Goal: Transaction & Acquisition: Download file/media

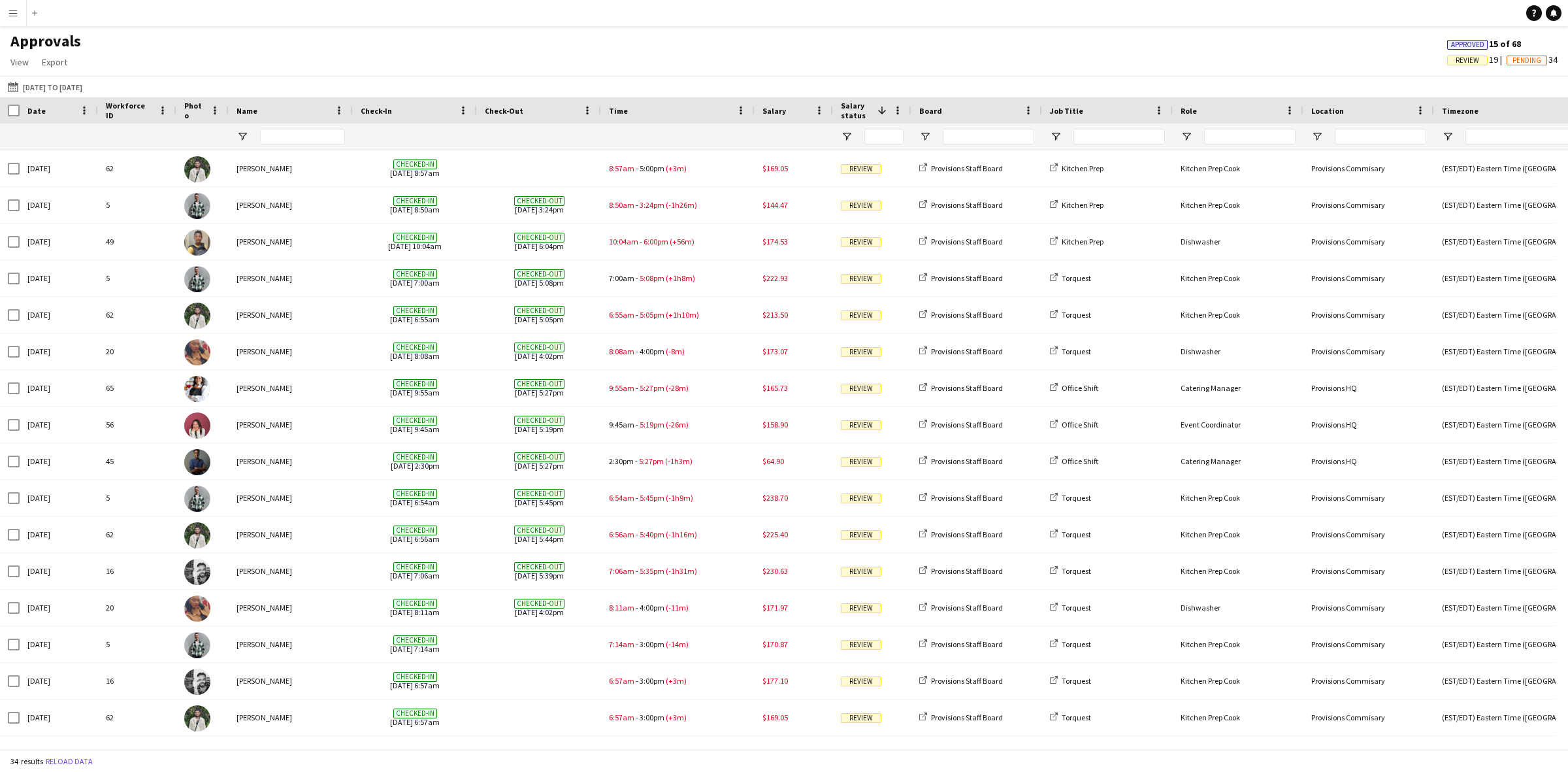
click at [57, 106] on div "Date" at bounding box center [51, 110] width 47 height 19
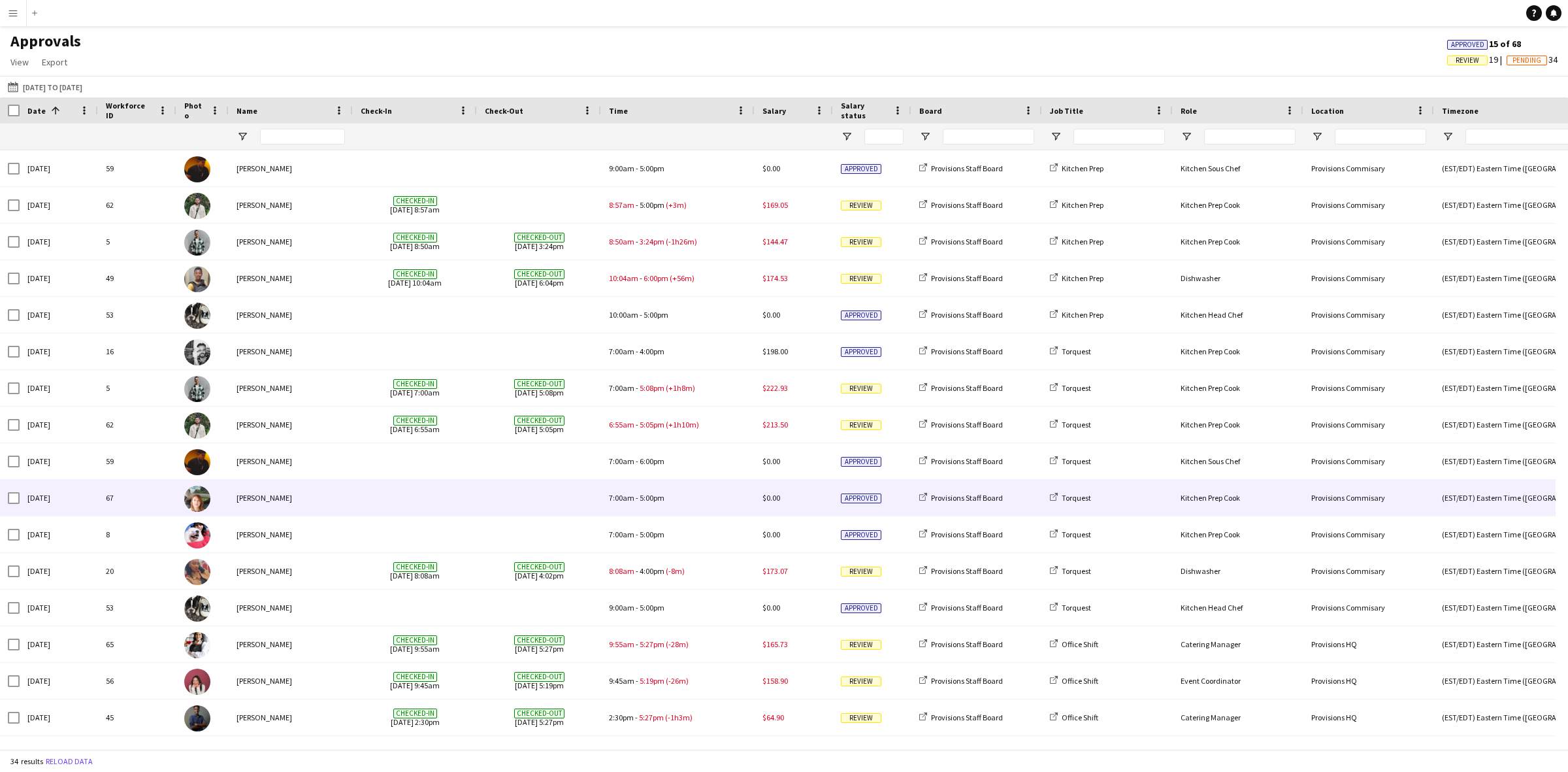
click at [394, 497] on span at bounding box center [415, 497] width 109 height 36
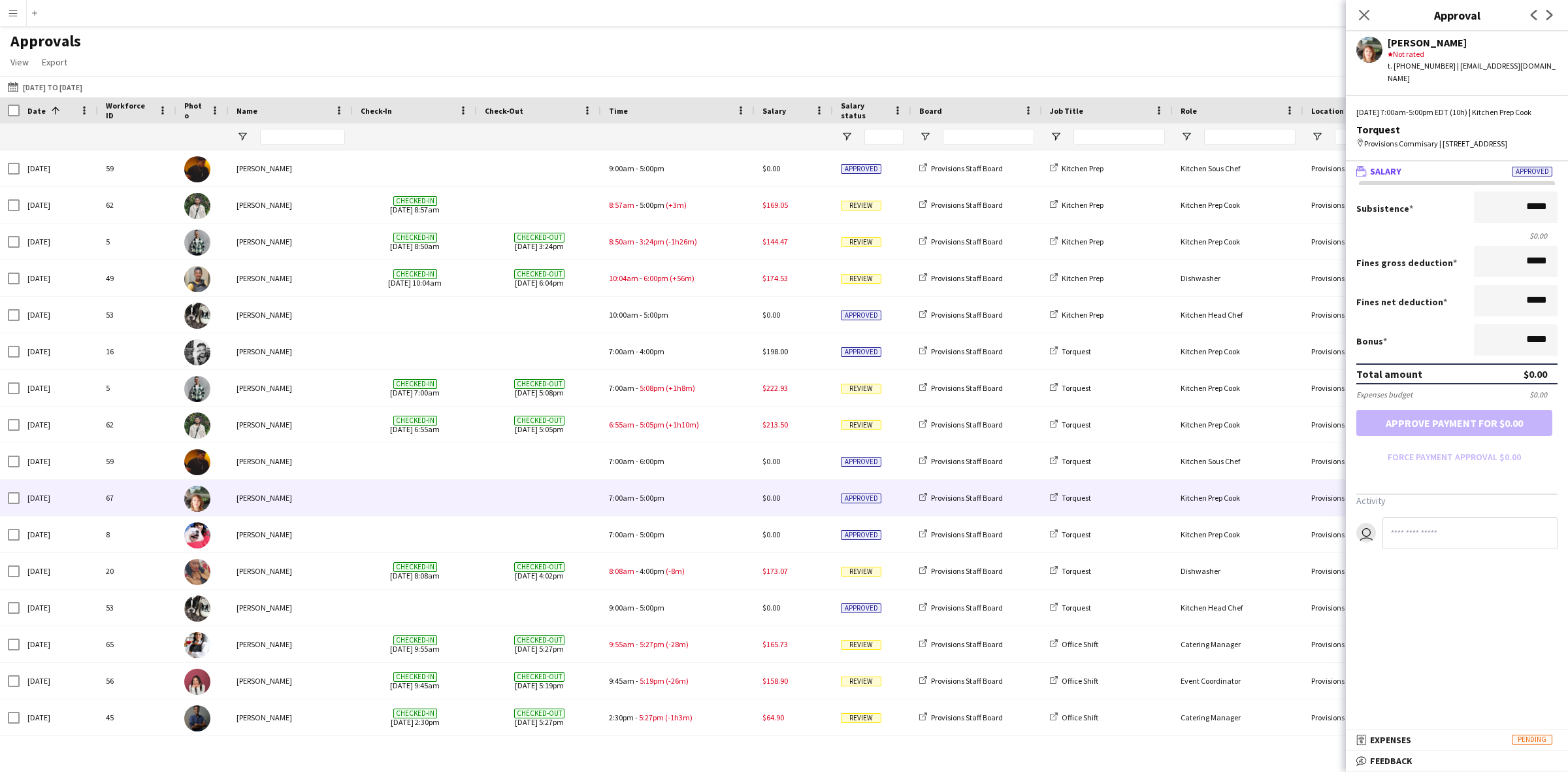
click at [1382, 177] on span "Salary" at bounding box center [1386, 171] width 31 height 12
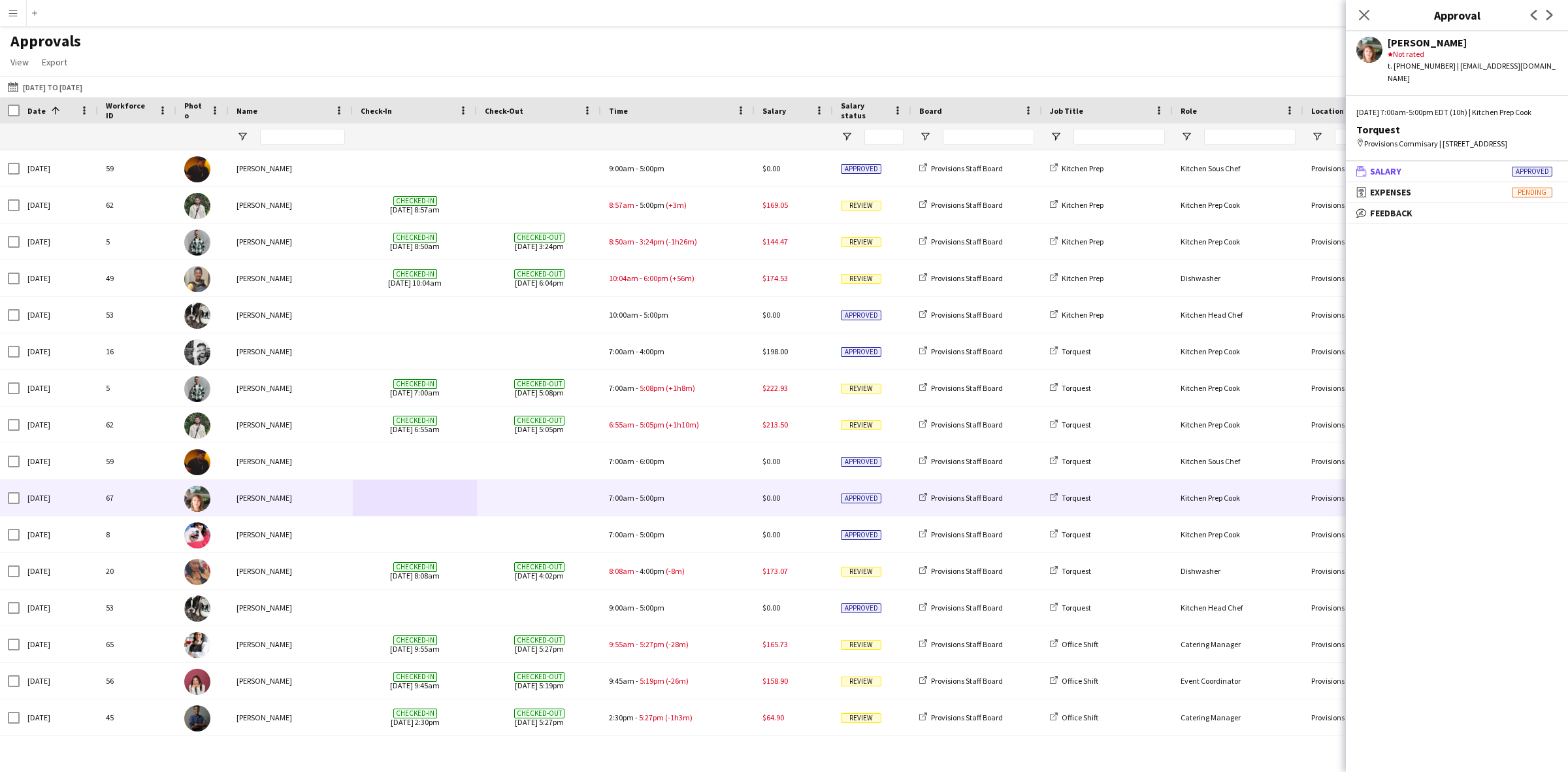
click at [1382, 177] on span "Salary" at bounding box center [1386, 171] width 31 height 12
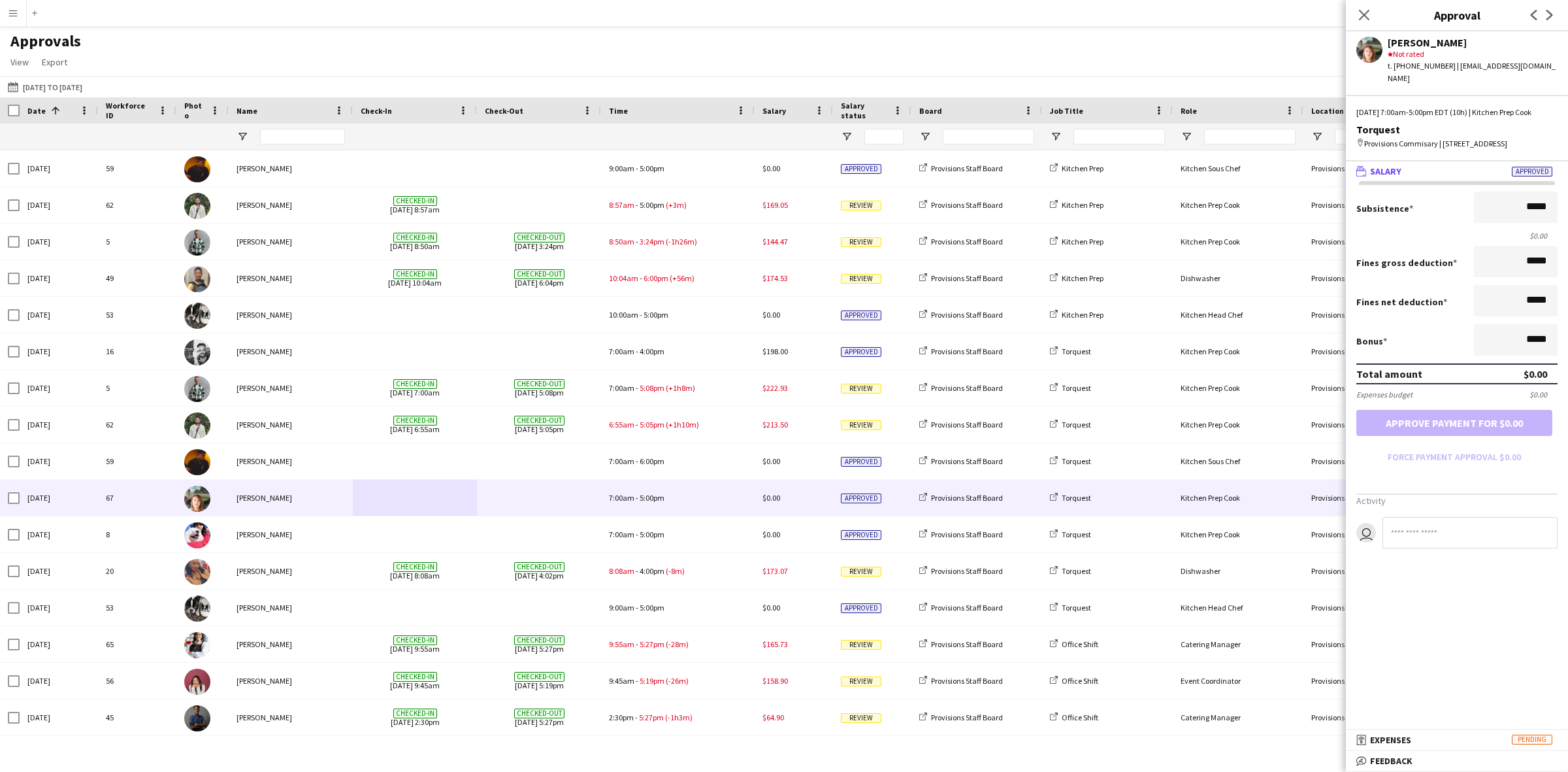
click at [1526, 374] on div "Total amount $0.00" at bounding box center [1456, 374] width 201 height 21
click at [1359, 7] on app-icon "Close pop-in" at bounding box center [1364, 15] width 19 height 19
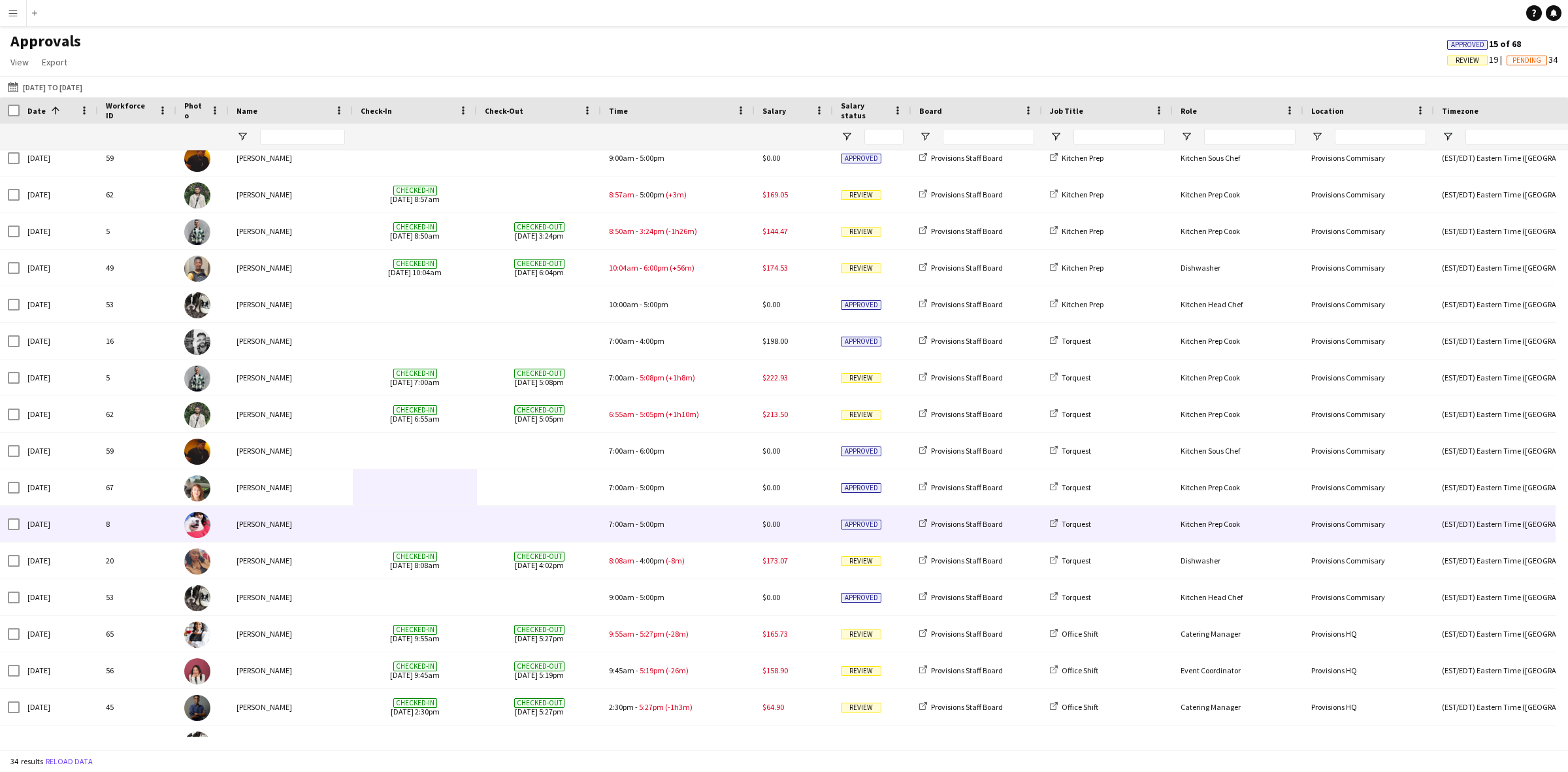
click at [522, 523] on span at bounding box center [539, 523] width 109 height 36
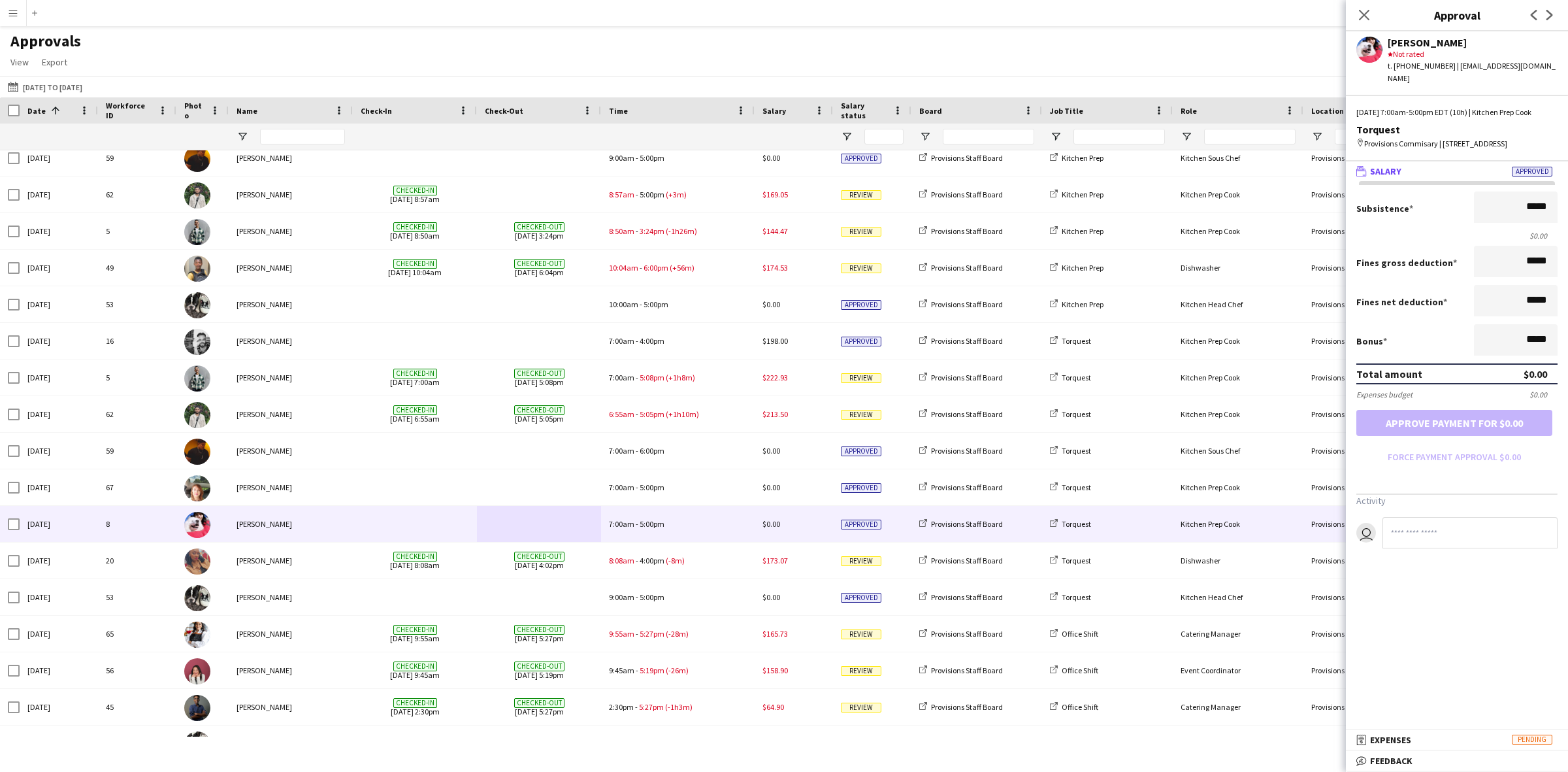
click at [1484, 426] on form "Subsistence ***** $0.00 Fines gross deduction ***** Fines net deduction ***** B…" at bounding box center [1456, 329] width 222 height 275
click at [1364, 14] on icon at bounding box center [1363, 14] width 13 height 13
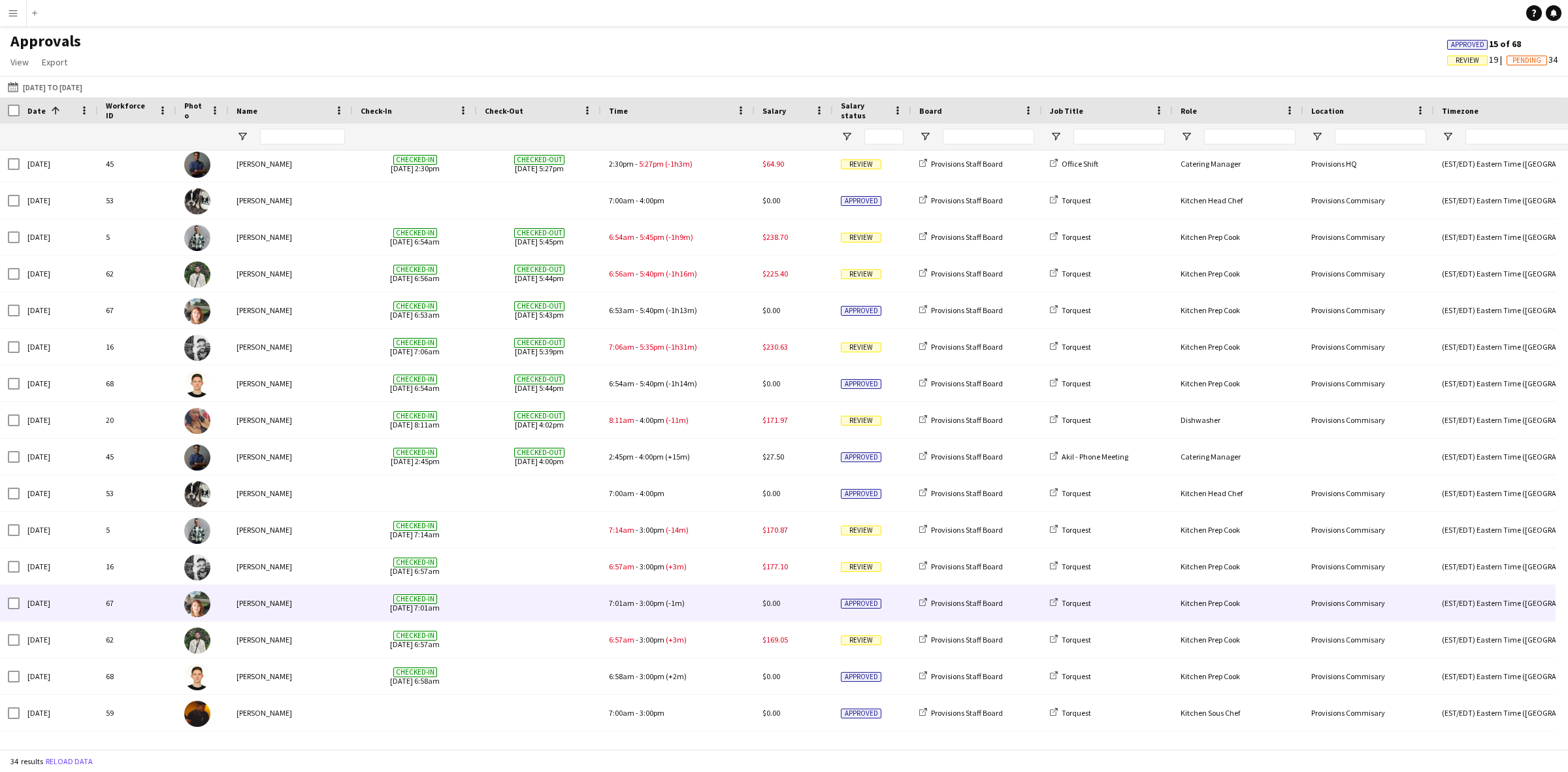
click at [528, 598] on span at bounding box center [539, 603] width 109 height 36
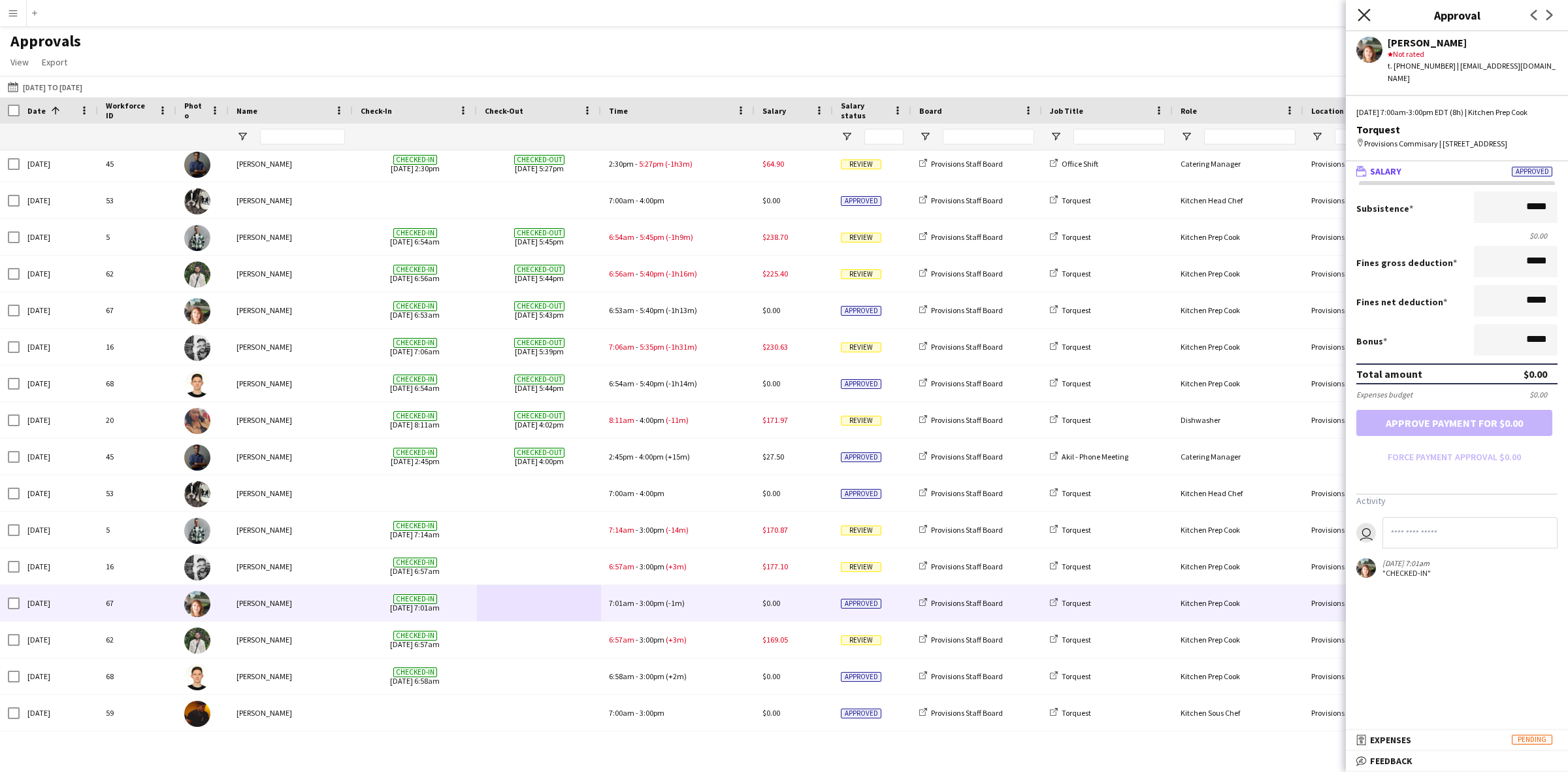
click at [1363, 14] on icon at bounding box center [1363, 14] width 13 height 13
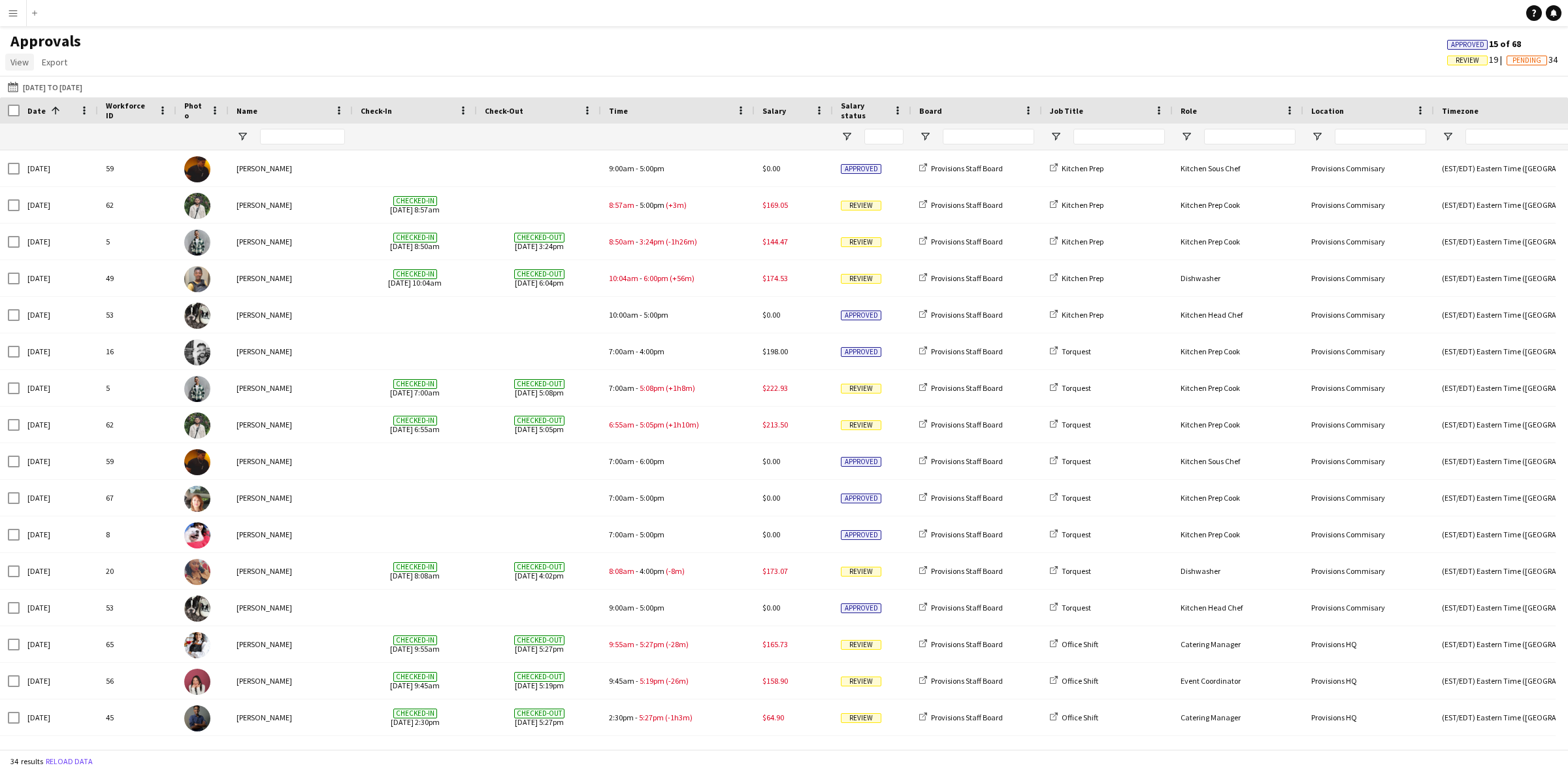
click at [19, 60] on span "View" at bounding box center [19, 62] width 19 height 12
click at [191, 63] on div "Approvals View Customise view Customise filters Reset Filters Reset View Reset …" at bounding box center [784, 54] width 1568 height 45
click at [14, 19] on button "Menu" at bounding box center [13, 13] width 26 height 26
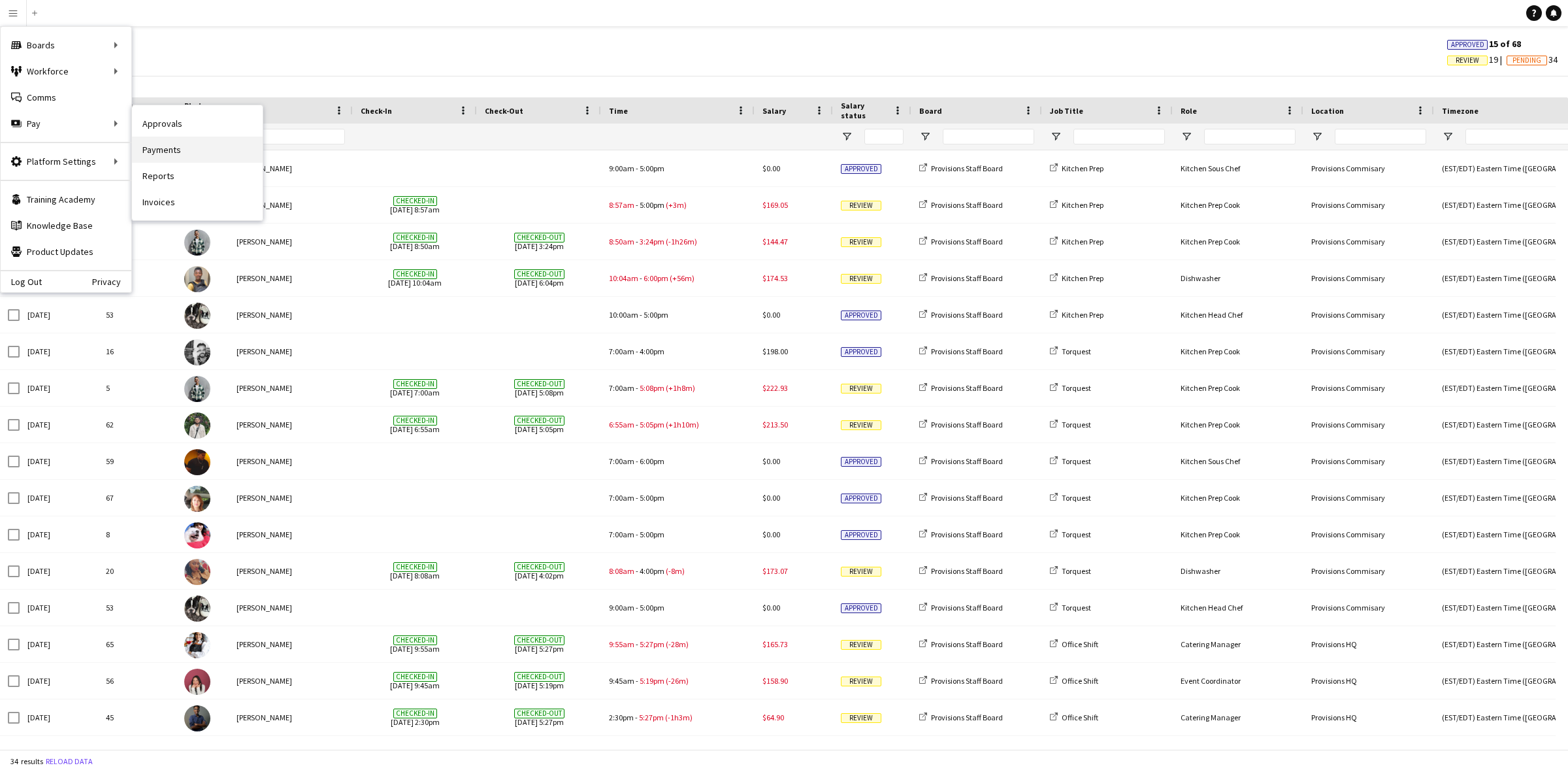
click at [170, 148] on link "Payments" at bounding box center [197, 149] width 131 height 26
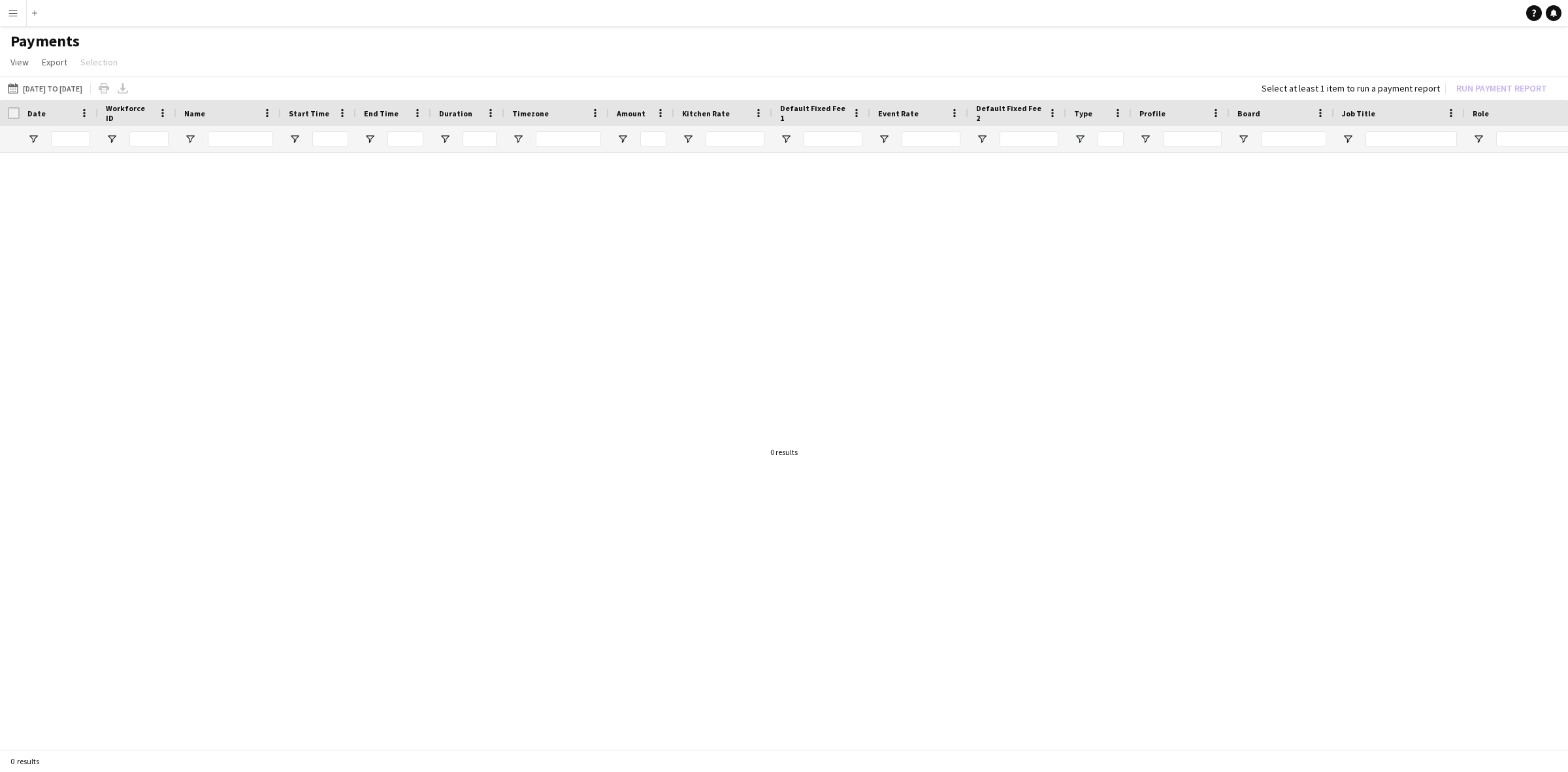
click at [12, 10] on app-icon "Menu" at bounding box center [13, 13] width 10 height 10
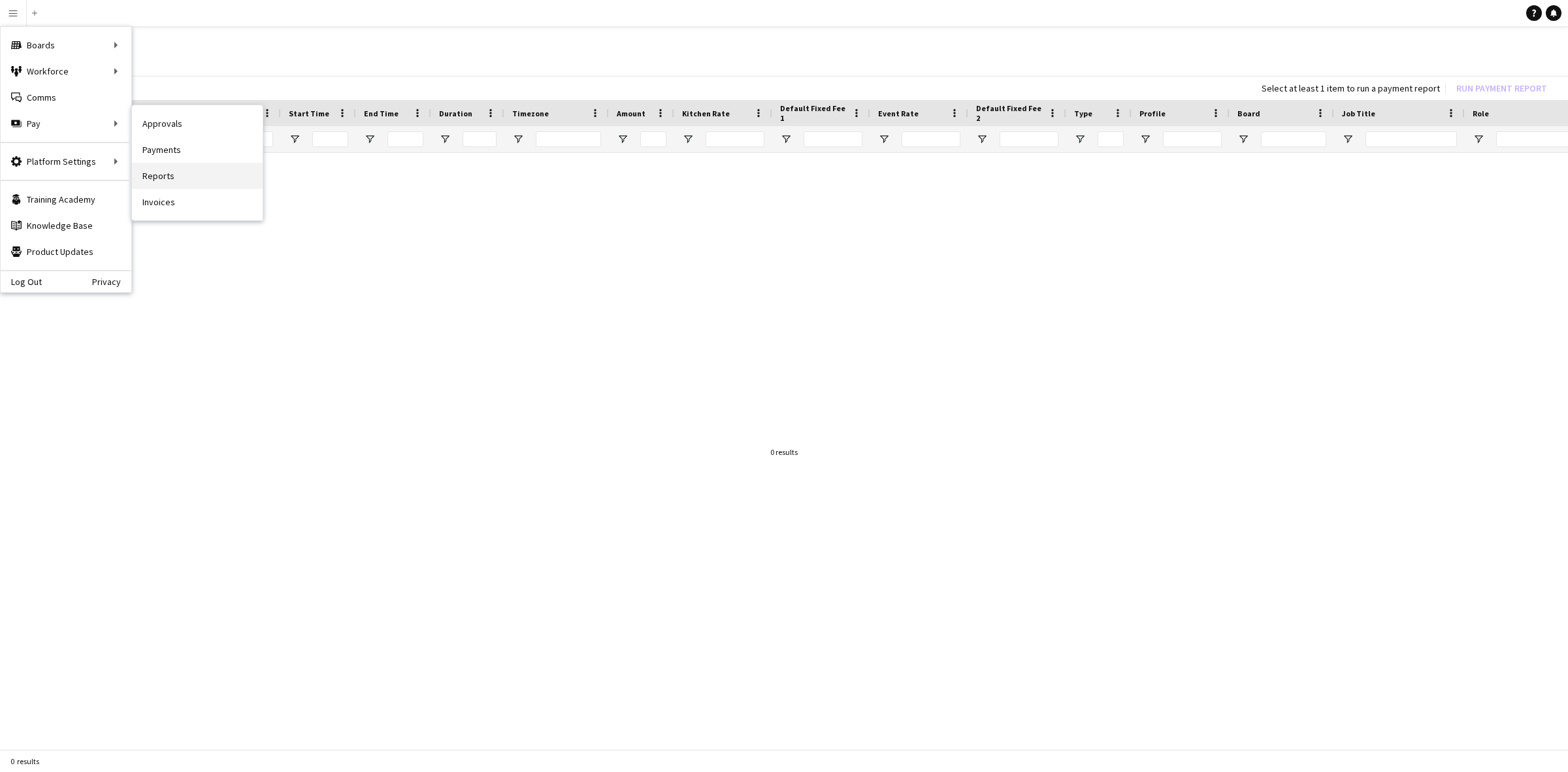
click at [185, 173] on link "Reports" at bounding box center [197, 176] width 131 height 26
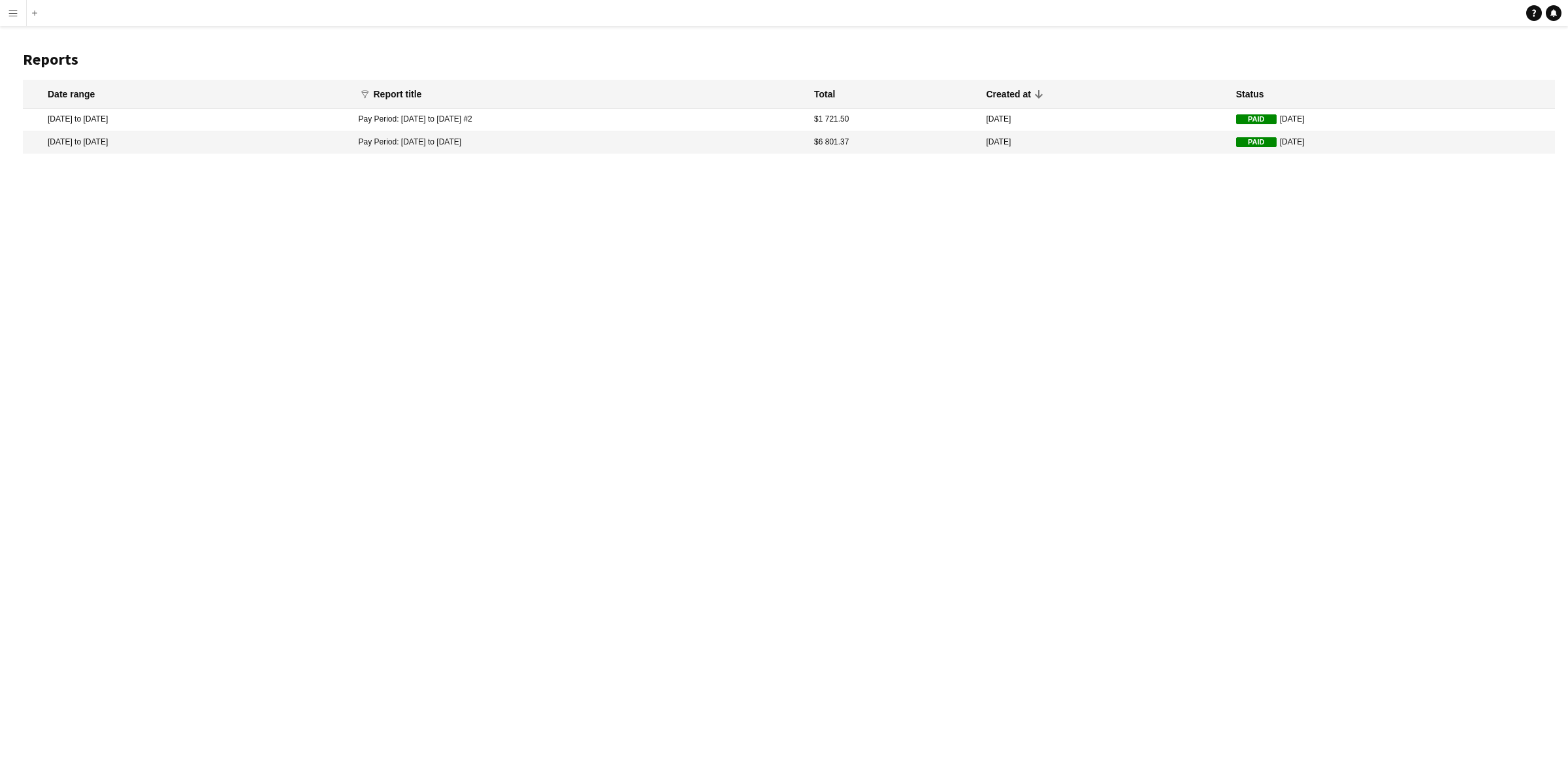
click at [615, 144] on mat-cell "Pay Period: [DATE] to [DATE]" at bounding box center [580, 142] width 456 height 22
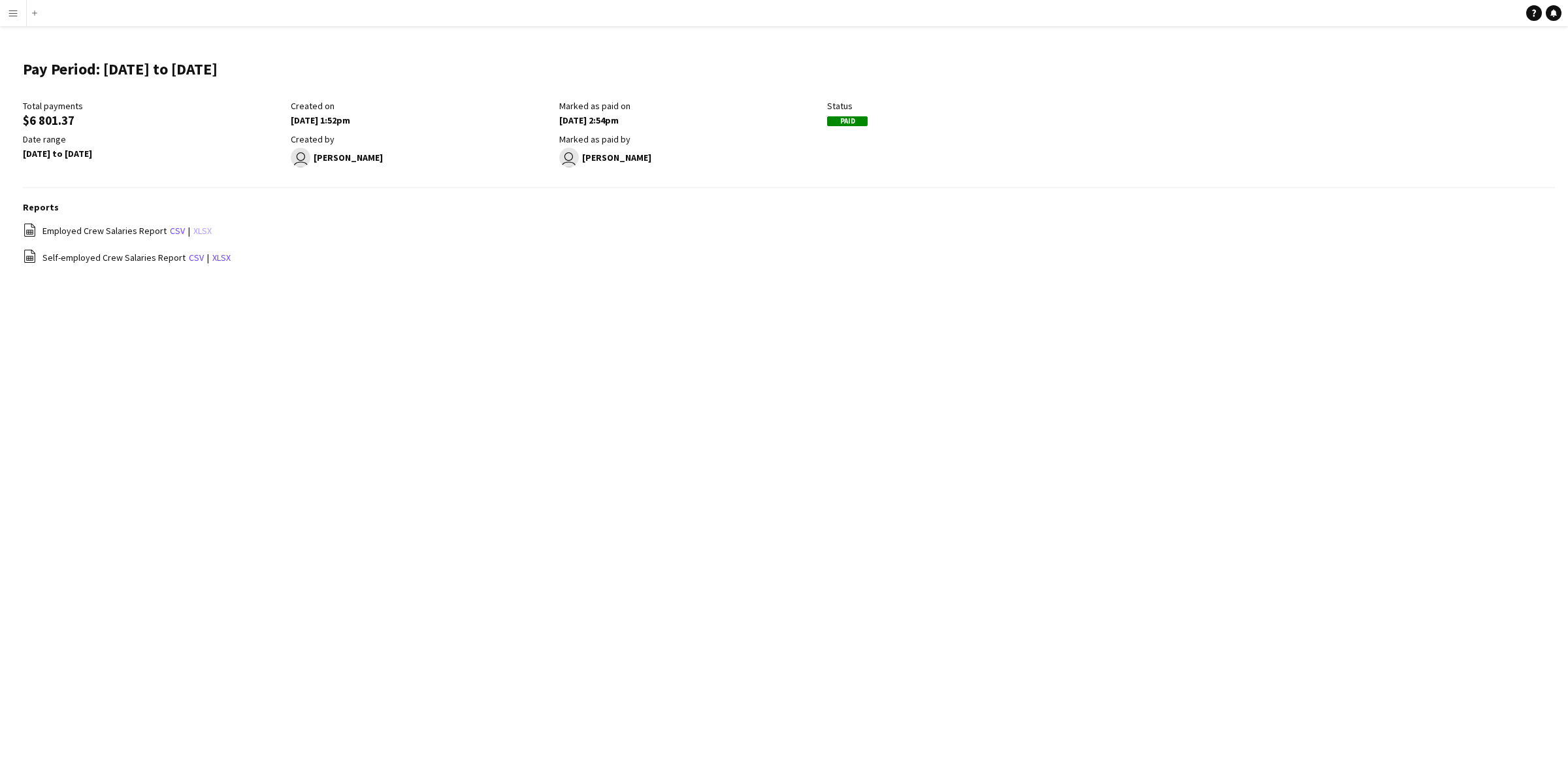
click at [198, 227] on link "xlsx" at bounding box center [202, 231] width 19 height 12
click at [217, 255] on link "xlsx" at bounding box center [221, 258] width 19 height 12
drag, startPoint x: 1109, startPoint y: 135, endPoint x: 1101, endPoint y: 136, distance: 8.1
click at [1105, 135] on div "Total payments $6 801.37 Created on [DATE] 1:52pm Marked as paid on [DATE] 2:54…" at bounding box center [789, 144] width 1532 height 89
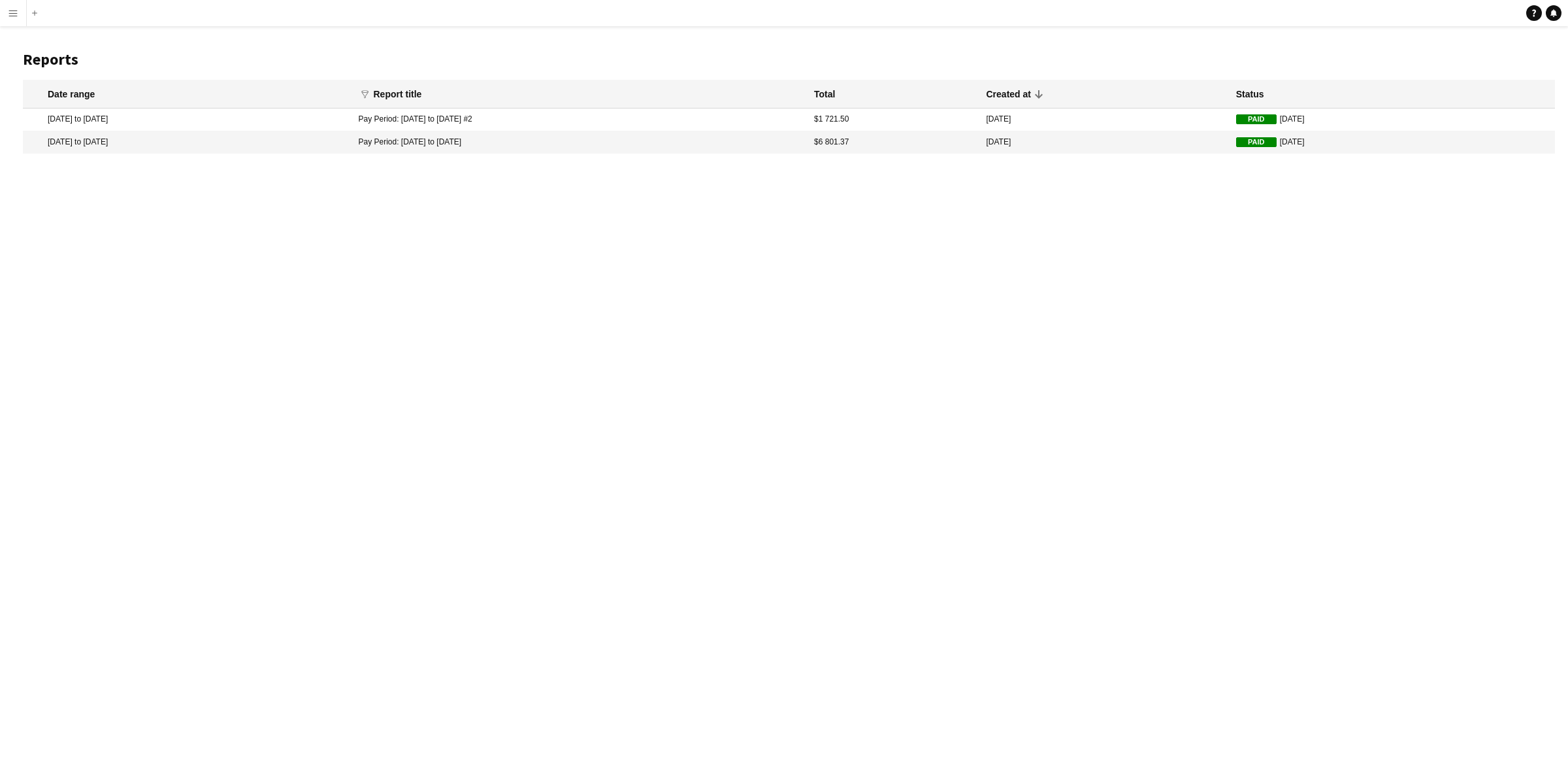
click at [247, 118] on mat-cell "[DATE] to [DATE]" at bounding box center [188, 120] width 329 height 22
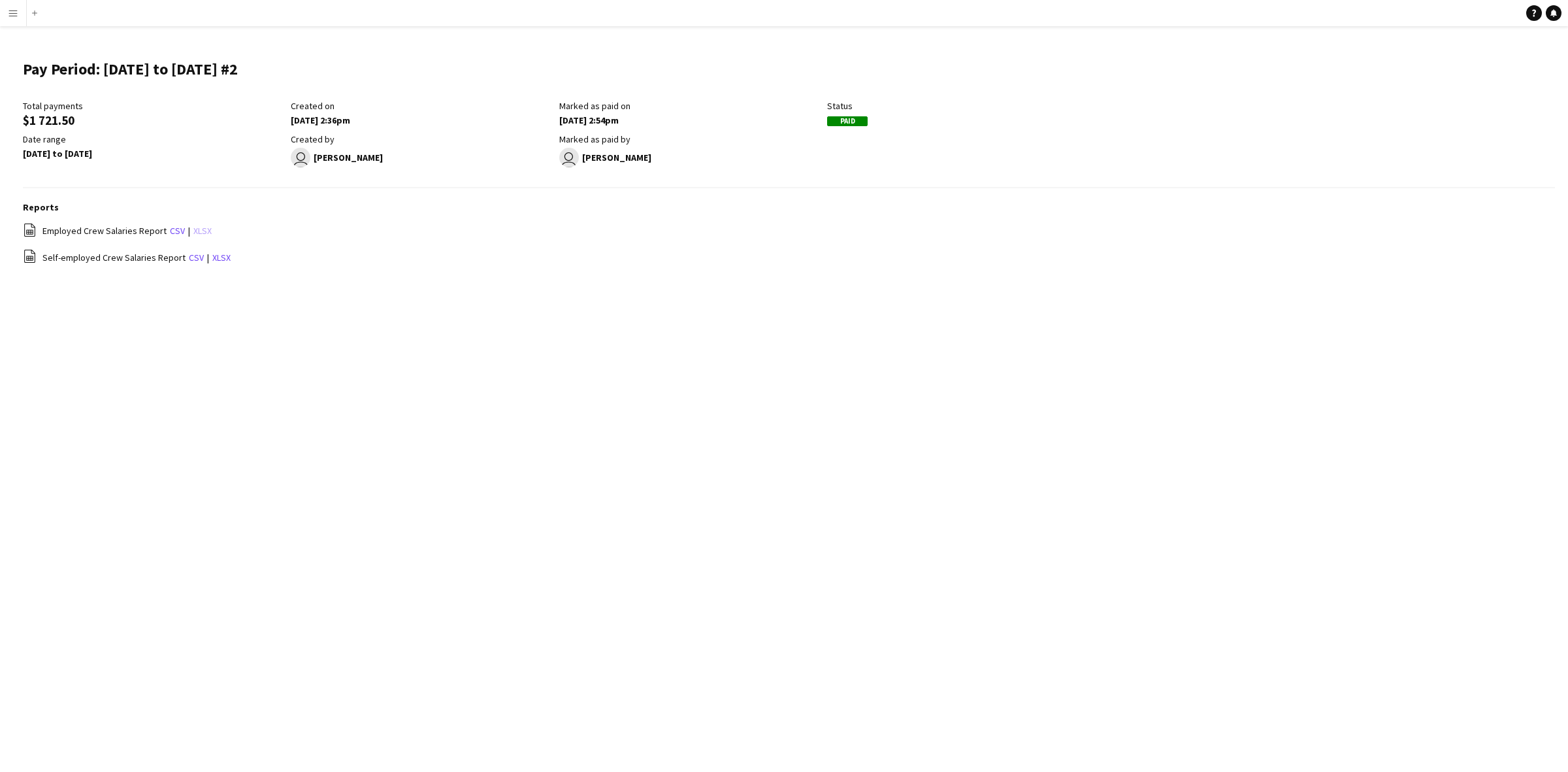
click at [200, 229] on link "xlsx" at bounding box center [202, 231] width 19 height 12
click at [221, 257] on link "xlsx" at bounding box center [221, 258] width 19 height 12
click at [586, 482] on div "Menu Boards Boards Boards All jobs Status Workforce Workforce My Workforce Recr…" at bounding box center [784, 386] width 1568 height 772
click at [16, 13] on app-icon "Menu" at bounding box center [13, 13] width 10 height 10
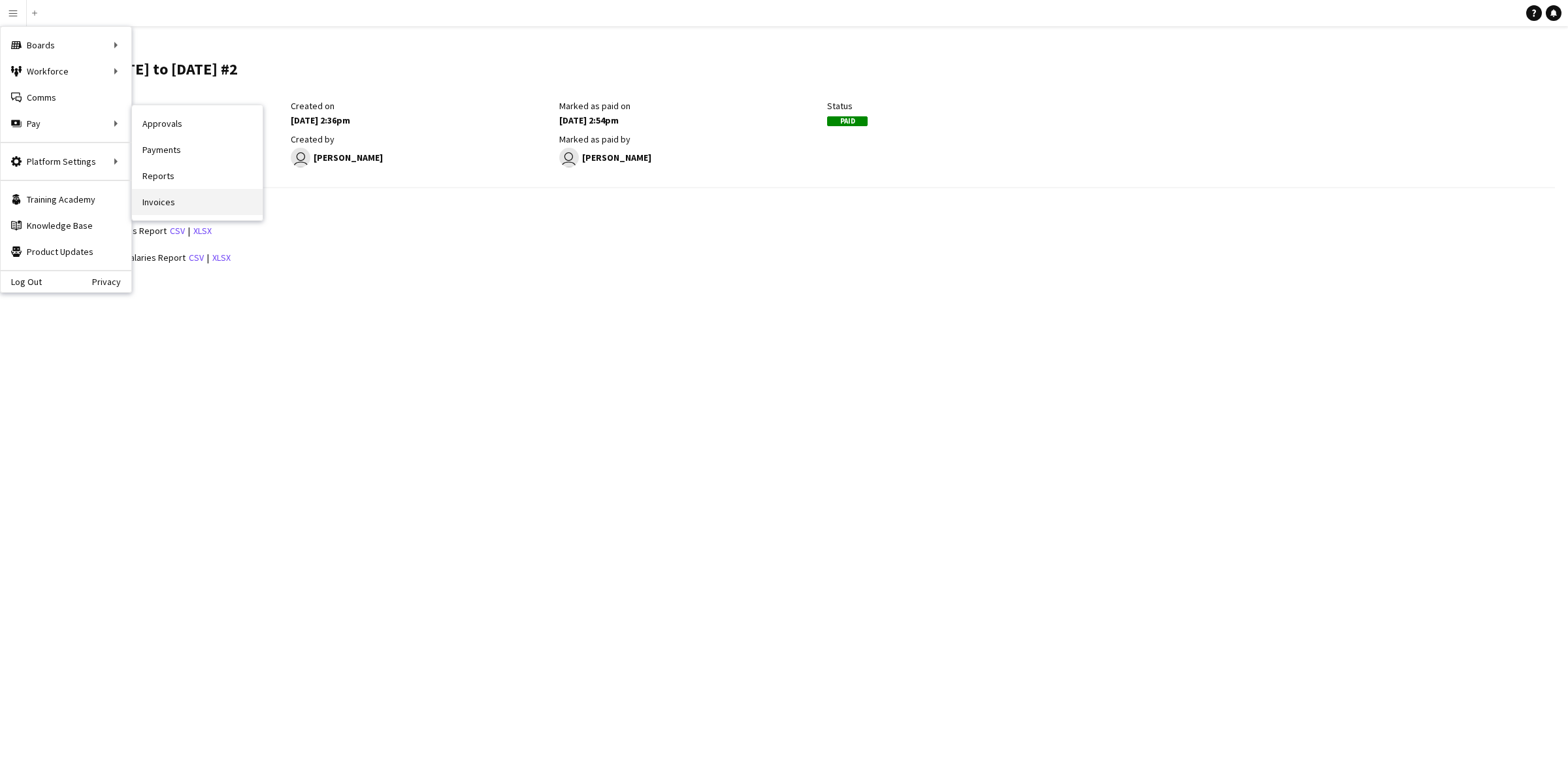
click at [168, 208] on link "Invoices" at bounding box center [197, 202] width 131 height 26
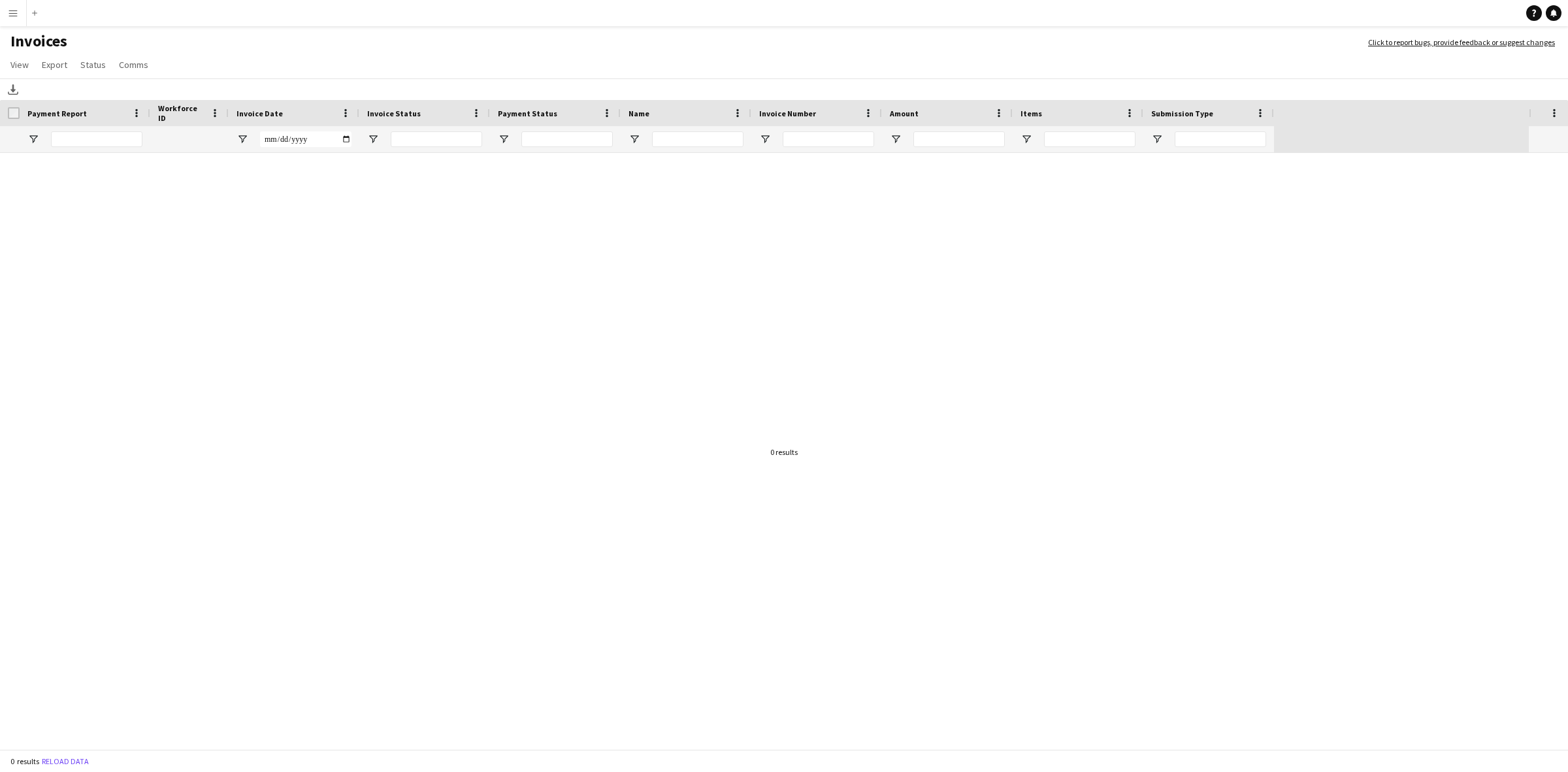
click at [287, 288] on div at bounding box center [764, 452] width 1529 height 599
click at [16, 90] on icon "Download" at bounding box center [13, 89] width 10 height 10
click at [311, 431] on div at bounding box center [764, 452] width 1529 height 599
click at [473, 302] on div at bounding box center [764, 452] width 1529 height 599
click at [11, 2] on button "Menu" at bounding box center [13, 13] width 26 height 26
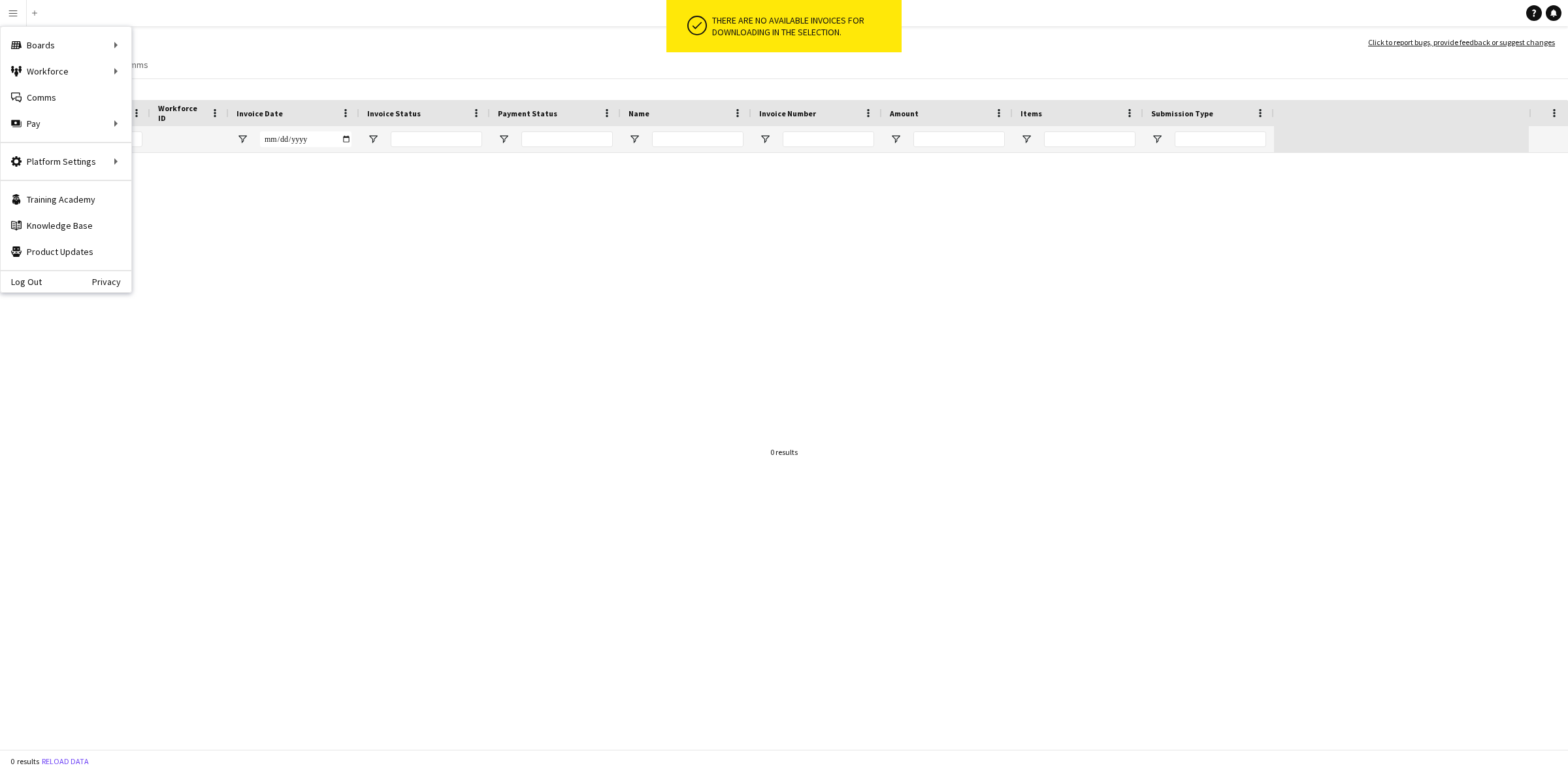
click at [276, 348] on div at bounding box center [764, 452] width 1529 height 599
